Goal: Task Accomplishment & Management: Use online tool/utility

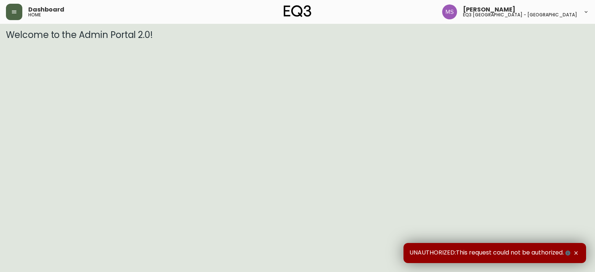
click at [17, 12] on icon "button" at bounding box center [14, 12] width 6 height 6
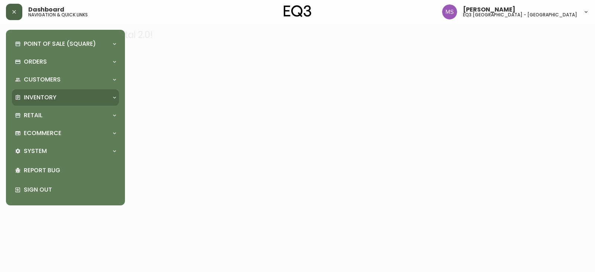
click at [55, 99] on p "Inventory" at bounding box center [40, 97] width 33 height 8
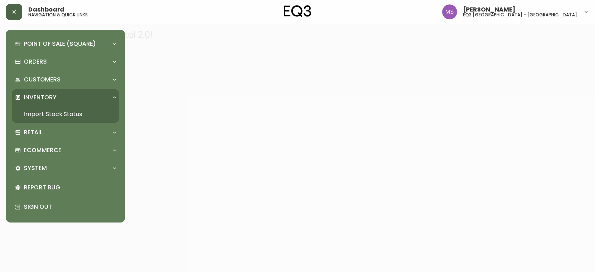
click at [62, 111] on link "Import Stock Status" at bounding box center [65, 114] width 107 height 17
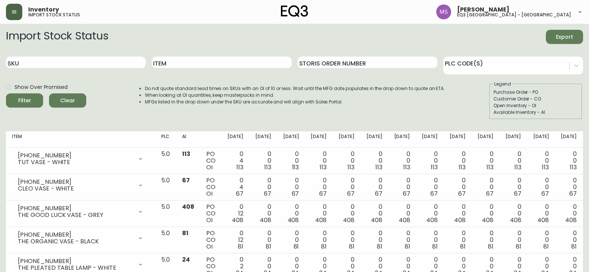
click at [179, 70] on div "Item" at bounding box center [222, 63] width 140 height 24
click at [179, 66] on input "Item" at bounding box center [222, 62] width 140 height 12
type input "a"
click at [6, 93] on button "Filter" at bounding box center [24, 100] width 37 height 14
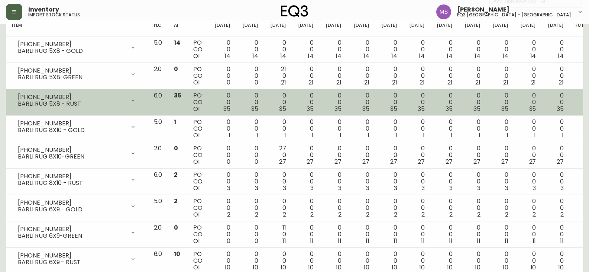
scroll to position [111, 0]
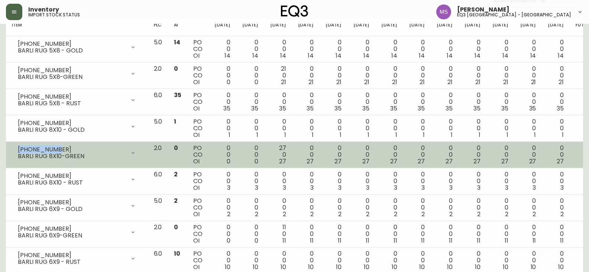
drag, startPoint x: 52, startPoint y: 151, endPoint x: 15, endPoint y: 150, distance: 37.2
click at [15, 150] on div "[PHONE_NUMBER] BARLI RUG 8X10-GREEN" at bounding box center [77, 153] width 130 height 16
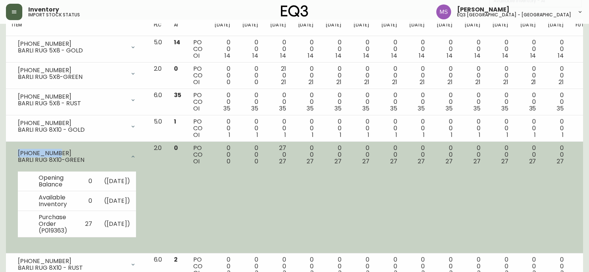
copy div "[PHONE_NUMBER]"
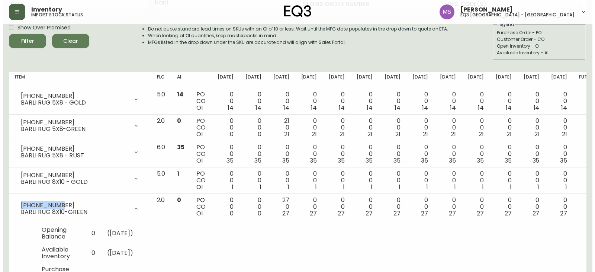
scroll to position [0, 0]
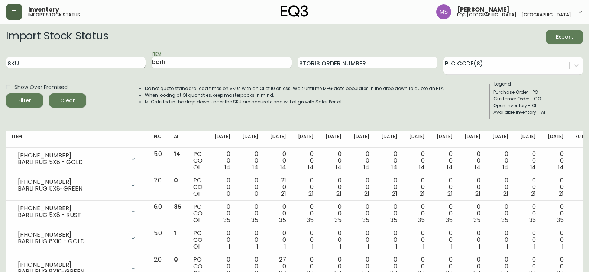
drag, startPoint x: 195, startPoint y: 62, endPoint x: 102, endPoint y: 56, distance: 93.8
click at [103, 61] on div "SKU Item barli Storis Order Number PLC Code(s)" at bounding box center [294, 63] width 577 height 24
click at [6, 93] on button "Filter" at bounding box center [24, 100] width 37 height 14
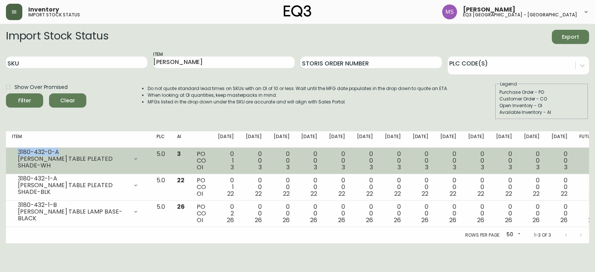
drag, startPoint x: 61, startPoint y: 155, endPoint x: 13, endPoint y: 153, distance: 48.0
click at [13, 153] on div "3180-432-0-A [PERSON_NAME] TABLE PLEATED SHADE-WH" at bounding box center [78, 158] width 133 height 16
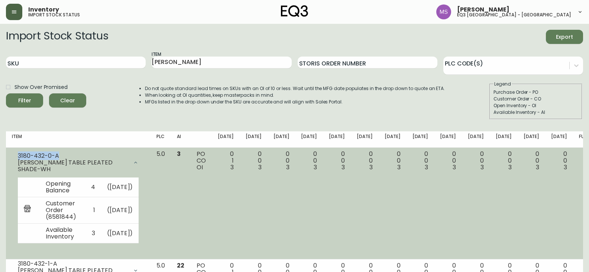
copy div "3180-432-0-A"
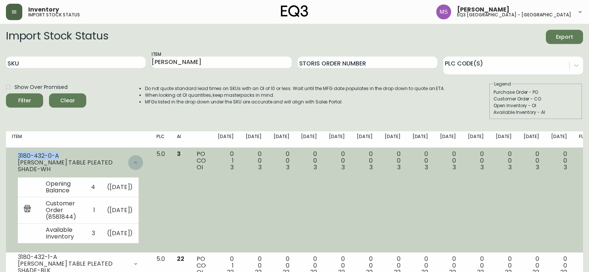
click at [139, 160] on icon at bounding box center [136, 162] width 6 height 6
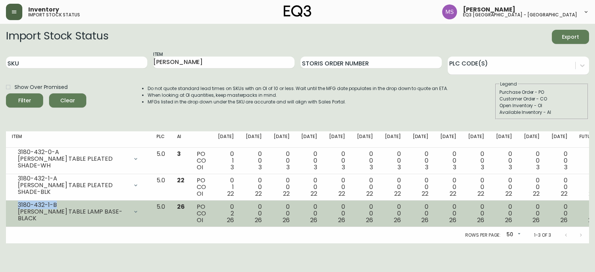
drag, startPoint x: 57, startPoint y: 206, endPoint x: 18, endPoint y: 206, distance: 38.6
click at [18, 206] on div "3180-432-1-B" at bounding box center [73, 204] width 110 height 7
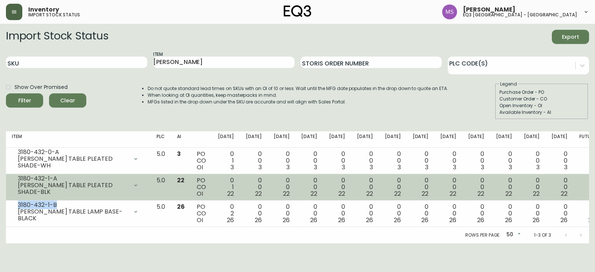
copy div "3180-432-1-B"
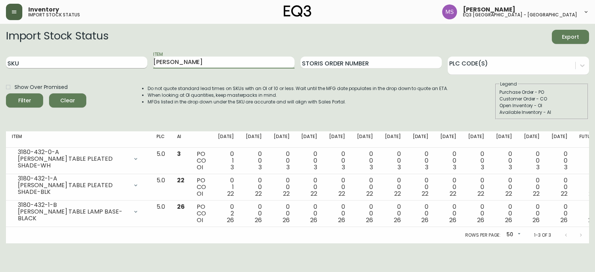
drag, startPoint x: 278, startPoint y: 58, endPoint x: 108, endPoint y: 63, distance: 170.3
click at [109, 63] on div "SKU Item [PERSON_NAME] Storis Order Number PLC Code(s)" at bounding box center [297, 63] width 583 height 24
click at [6, 93] on button "Filter" at bounding box center [24, 100] width 37 height 14
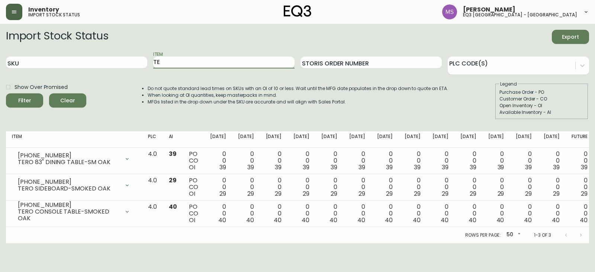
type input "T"
click at [6, 93] on button "Filter" at bounding box center [24, 100] width 37 height 14
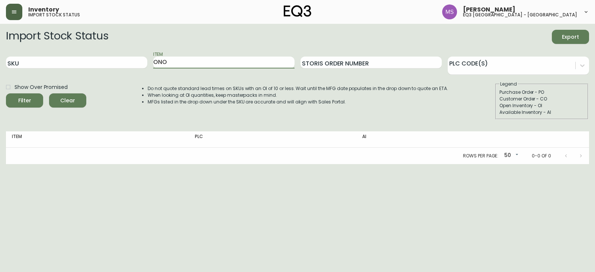
type input "ONO"
click at [6, 93] on button "Filter" at bounding box center [24, 100] width 37 height 14
